Goal: Task Accomplishment & Management: Use online tool/utility

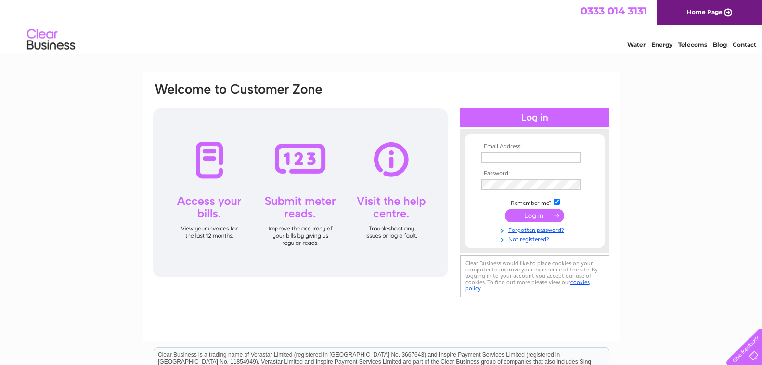
type input "[EMAIL_ADDRESS][DOMAIN_NAME]"
click at [533, 218] on input "submit" at bounding box center [534, 215] width 59 height 13
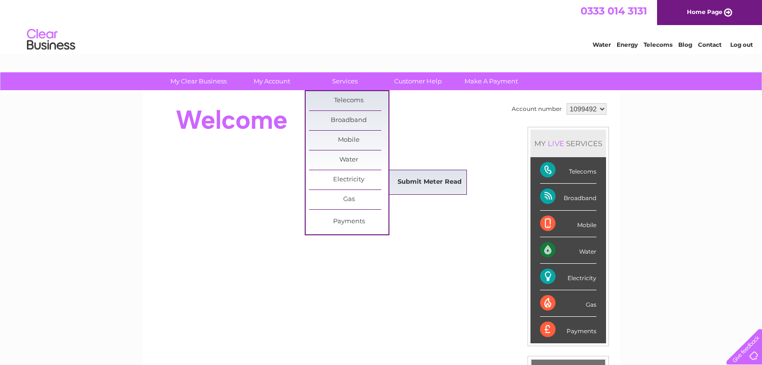
click at [425, 186] on link "Submit Meter Read" at bounding box center [429, 181] width 79 height 19
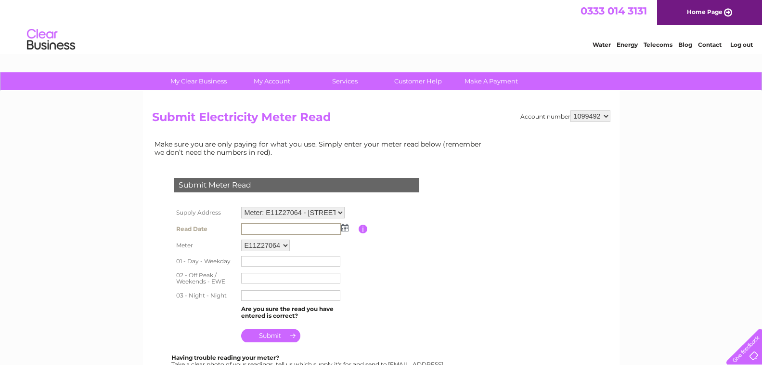
click at [310, 227] on input "text" at bounding box center [291, 229] width 100 height 12
click at [310, 229] on input "text" at bounding box center [291, 229] width 100 height 12
click at [296, 228] on input "text" at bounding box center [291, 229] width 100 height 12
click at [295, 228] on input "text" at bounding box center [291, 229] width 100 height 12
click at [348, 227] on td at bounding box center [299, 228] width 120 height 15
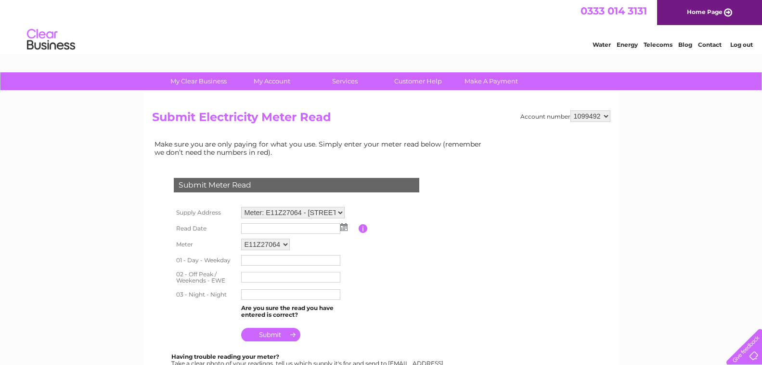
click at [345, 227] on img at bounding box center [343, 227] width 7 height 8
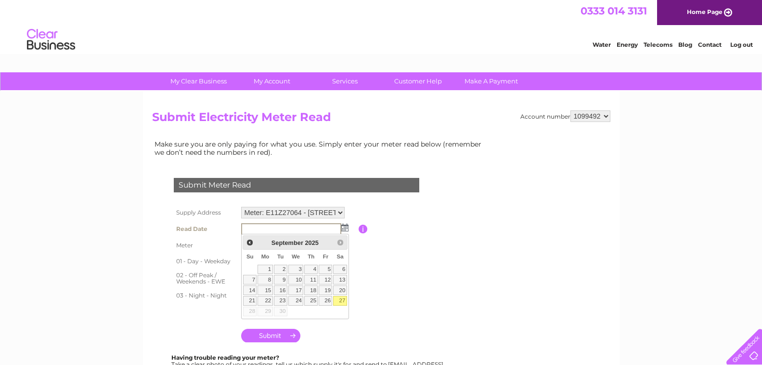
click at [338, 299] on link "27" at bounding box center [339, 301] width 13 height 10
type input "2025/09/27"
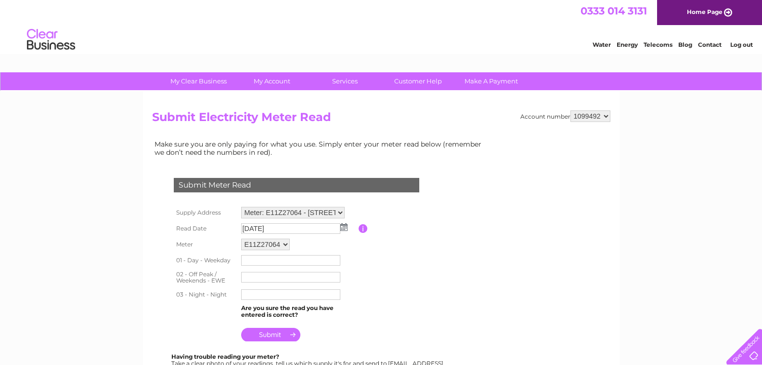
click at [255, 259] on input "text" at bounding box center [290, 260] width 99 height 11
type input "179062"
click at [278, 275] on input "text" at bounding box center [290, 278] width 99 height 11
type input "128261"
click at [274, 291] on input "text" at bounding box center [290, 294] width 99 height 11
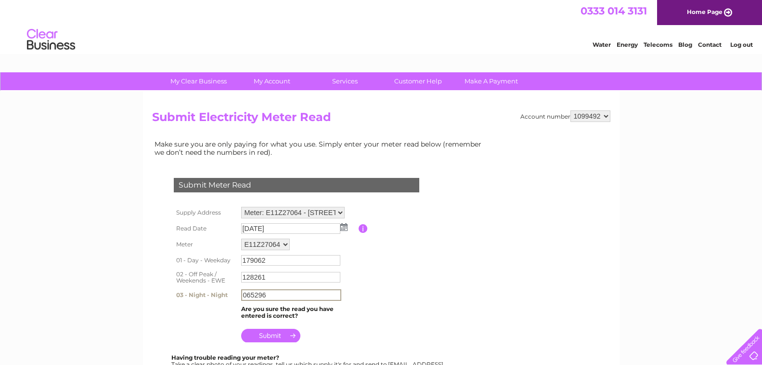
type input "065296"
click at [288, 336] on input "submit" at bounding box center [270, 334] width 59 height 13
